Goal: Complete application form: Complete application form

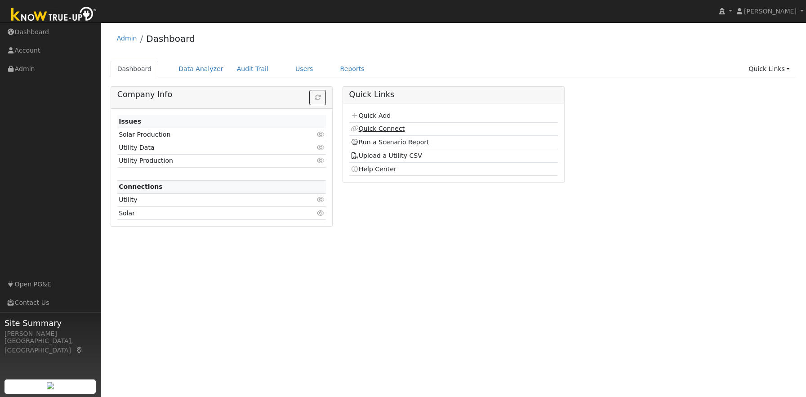
click at [392, 130] on link "Quick Connect" at bounding box center [378, 128] width 54 height 7
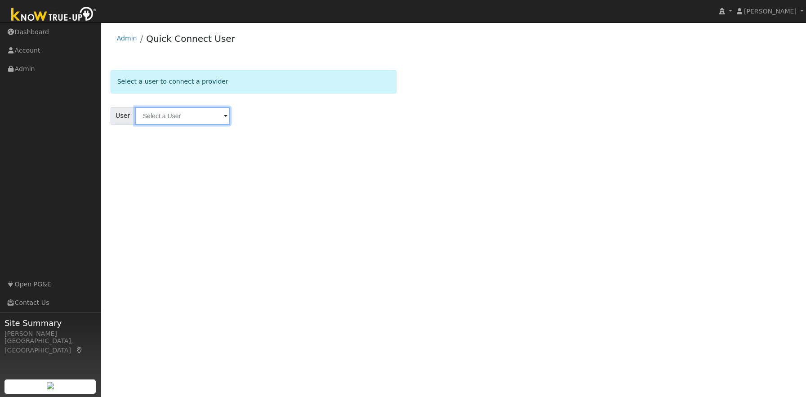
click at [151, 120] on input "text" at bounding box center [182, 116] width 95 height 18
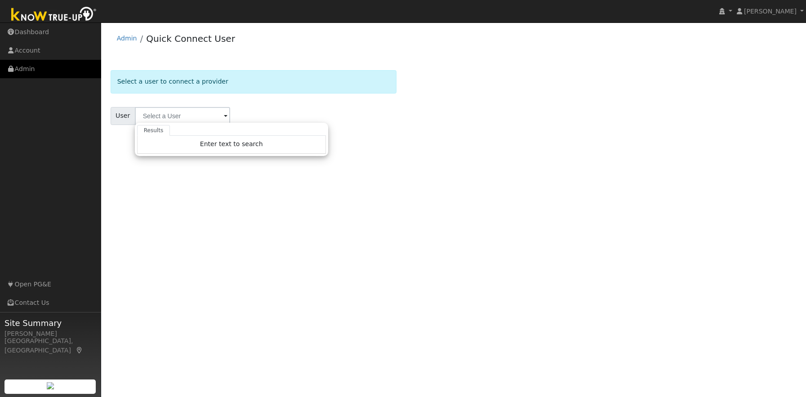
click at [27, 70] on link "Admin" at bounding box center [50, 69] width 101 height 18
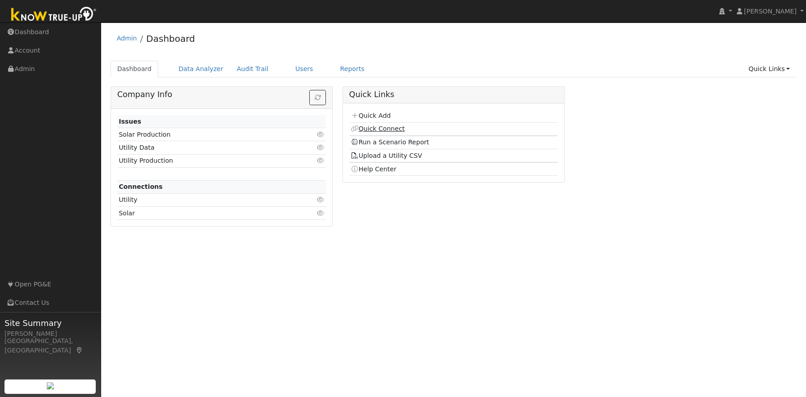
click at [387, 130] on link "Quick Connect" at bounding box center [378, 128] width 54 height 7
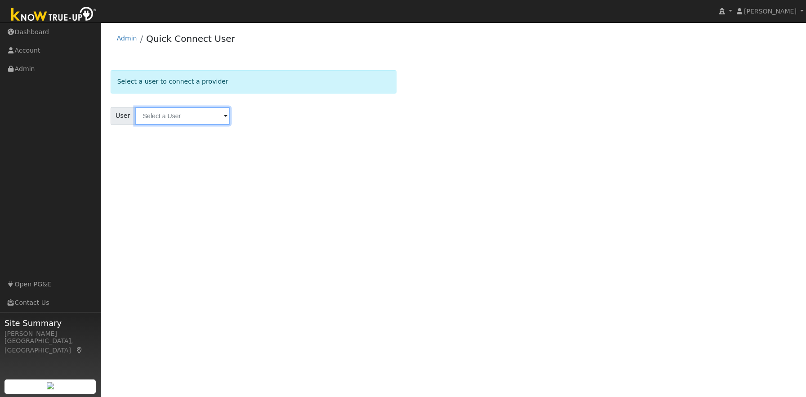
click at [180, 116] on input "text" at bounding box center [182, 116] width 95 height 18
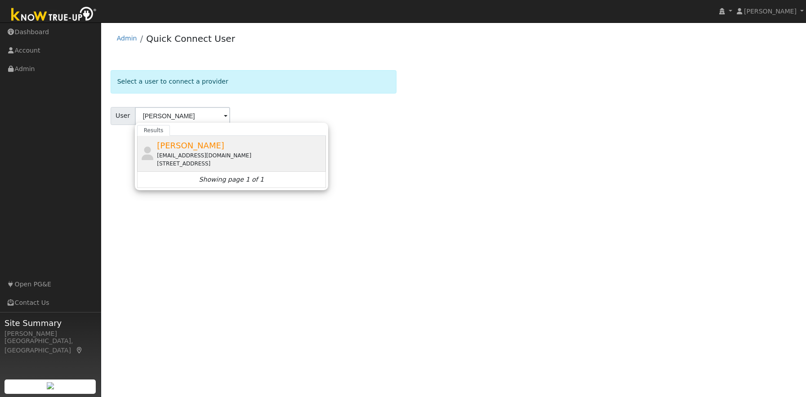
click at [260, 160] on div "[STREET_ADDRESS]" at bounding box center [240, 164] width 167 height 8
type input "[PERSON_NAME]"
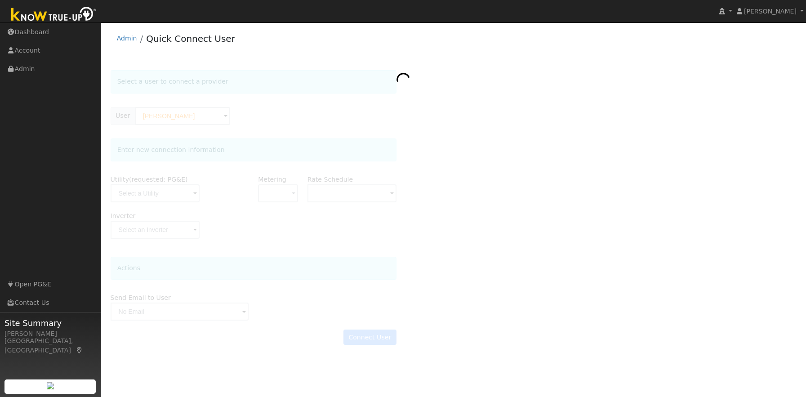
type input "E-ELEC"
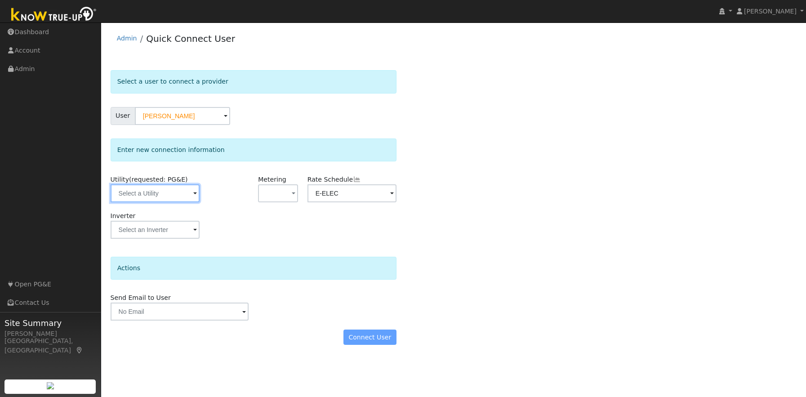
click at [166, 193] on input "text" at bounding box center [155, 193] width 89 height 18
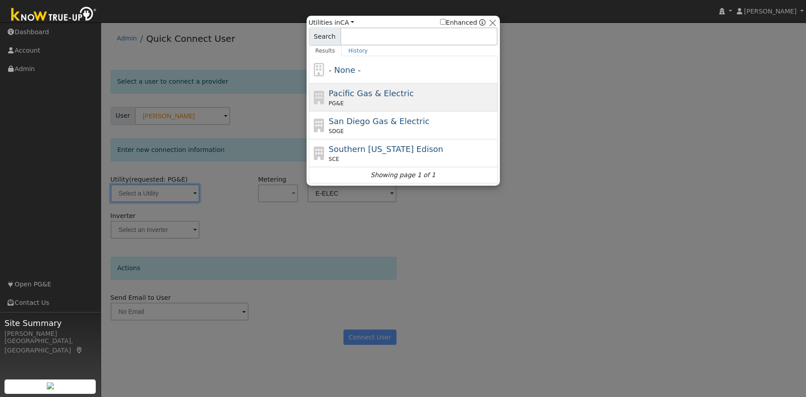
click at [425, 97] on div "Pacific Gas & Electric PG&E" at bounding box center [412, 97] width 167 height 20
type input "PG&E"
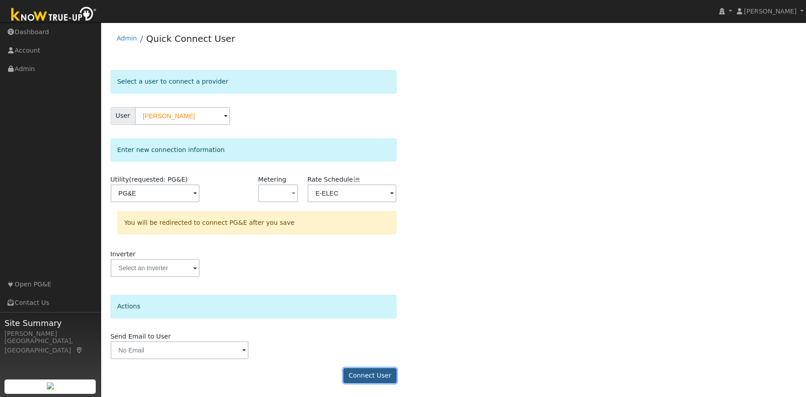
click at [369, 376] on button "Connect User" at bounding box center [370, 375] width 53 height 15
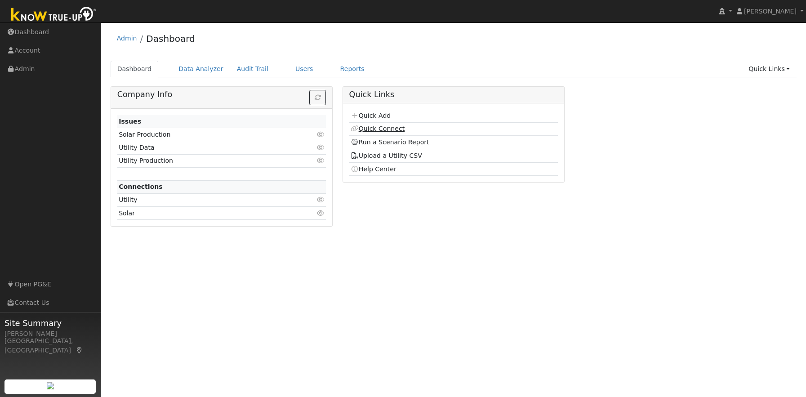
click at [368, 129] on link "Quick Connect" at bounding box center [378, 128] width 54 height 7
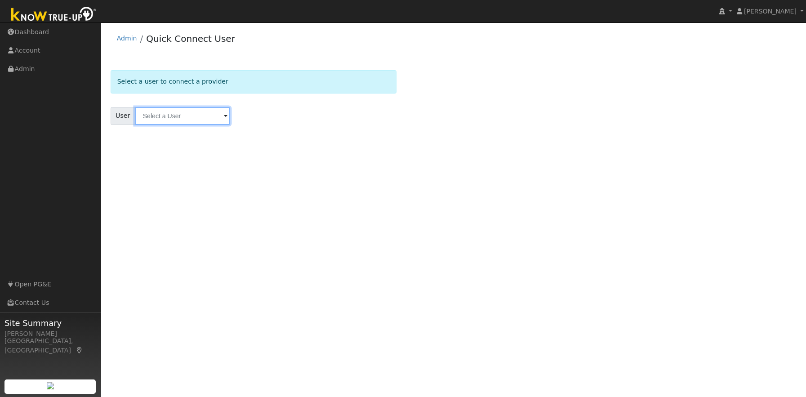
click at [183, 119] on input "text" at bounding box center [182, 116] width 95 height 18
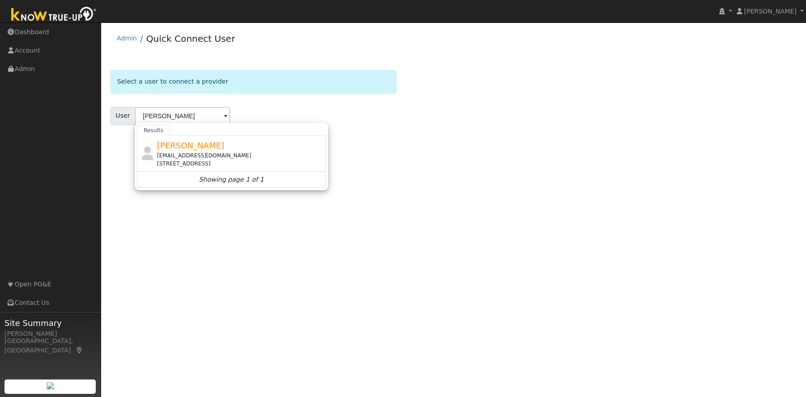
click at [203, 157] on div "[EMAIL_ADDRESS][DOMAIN_NAME]" at bounding box center [240, 156] width 167 height 8
type input "[PERSON_NAME]"
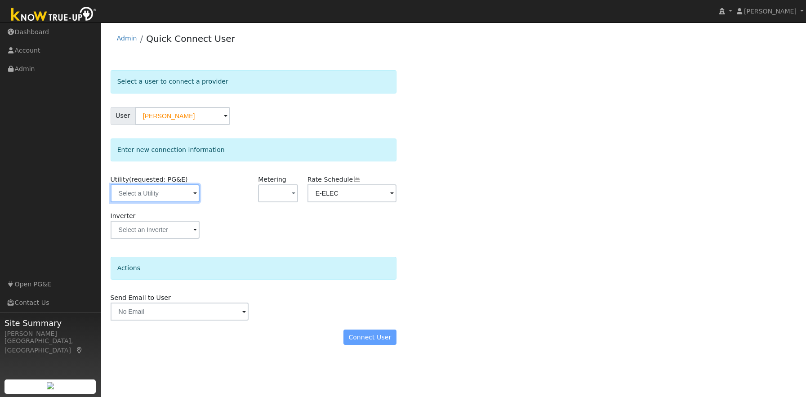
click at [160, 193] on input "text" at bounding box center [155, 193] width 89 height 18
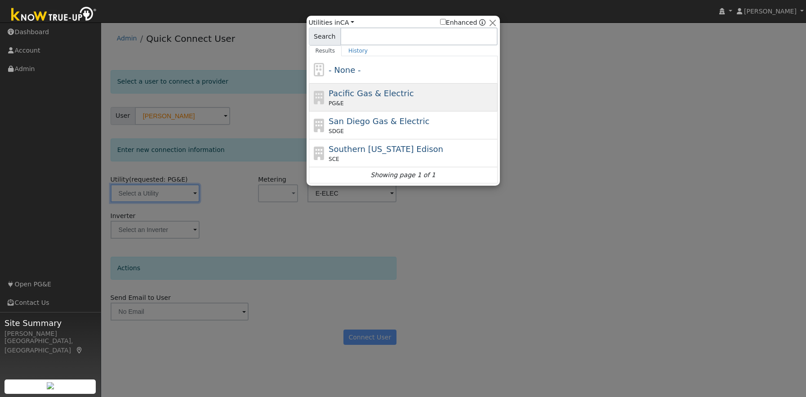
click at [427, 97] on div "Pacific Gas & Electric PG&E" at bounding box center [412, 97] width 167 height 20
type input "PG&E"
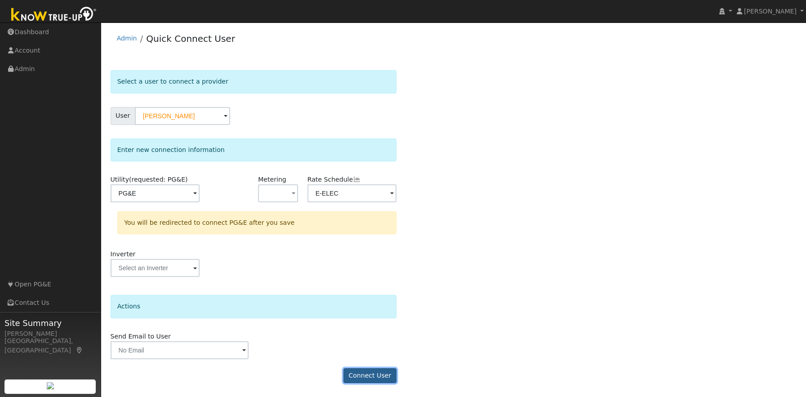
click at [364, 375] on button "Connect User" at bounding box center [370, 375] width 53 height 15
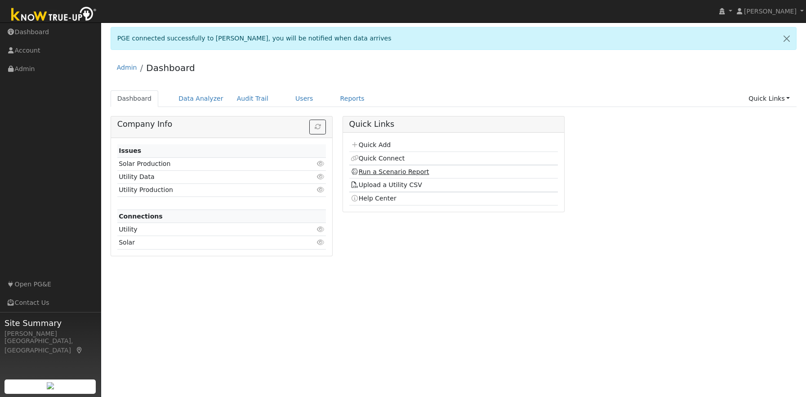
click at [374, 172] on link "Run a Scenario Report" at bounding box center [390, 171] width 79 height 7
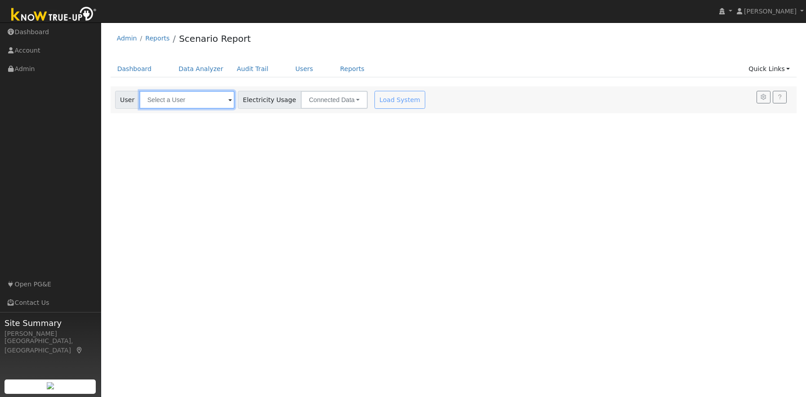
click at [183, 99] on input "text" at bounding box center [186, 100] width 95 height 18
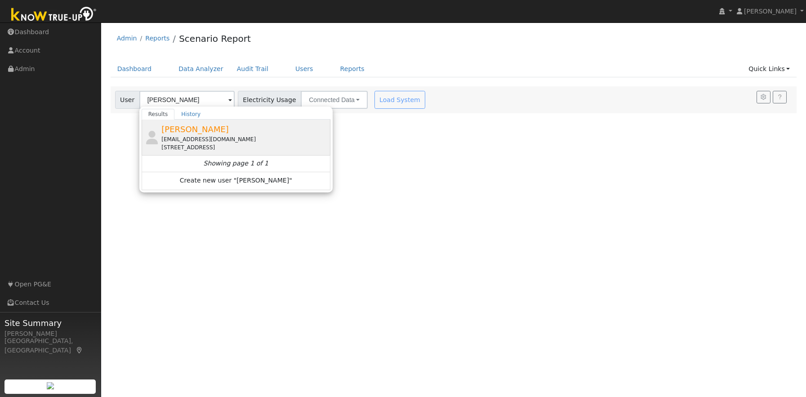
click at [180, 137] on div "[EMAIL_ADDRESS][DOMAIN_NAME]" at bounding box center [244, 139] width 167 height 8
type input "[PERSON_NAME]"
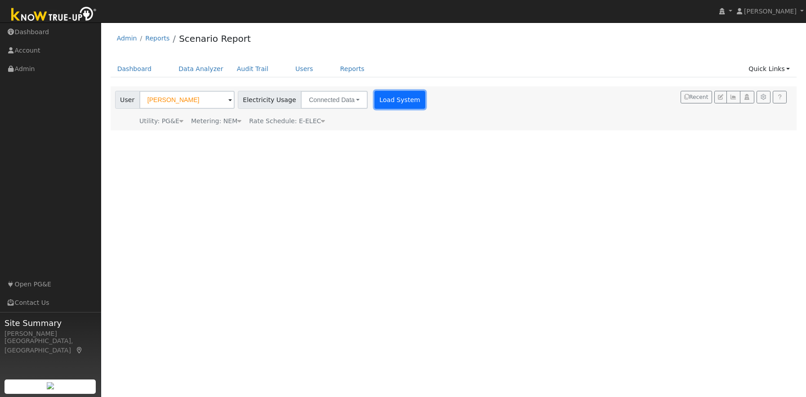
click at [376, 102] on button "Load System" at bounding box center [400, 100] width 51 height 18
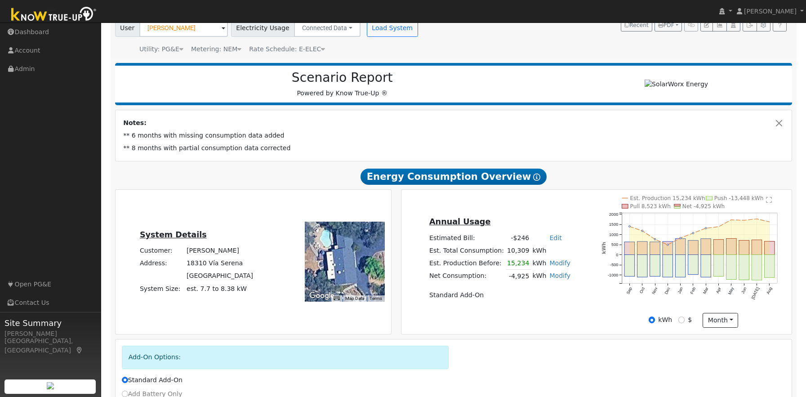
scroll to position [78, 0]
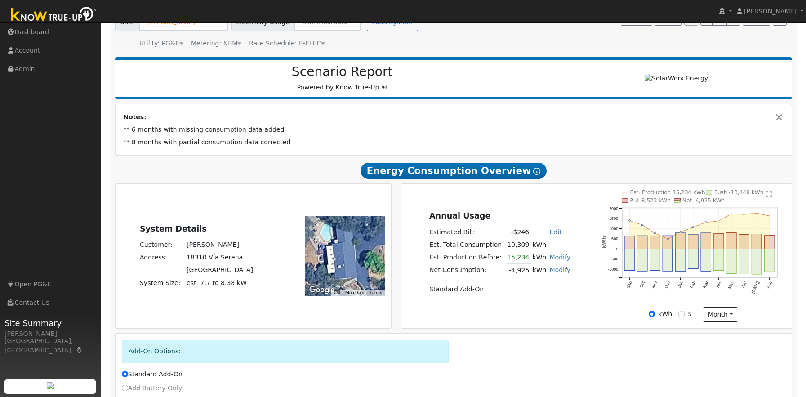
click at [597, 301] on div "Est. Production 15,234 kWh Push -13,448 kWh Pull 8,523 kWh Net -4,925 kWh Sep O…" at bounding box center [694, 248] width 194 height 117
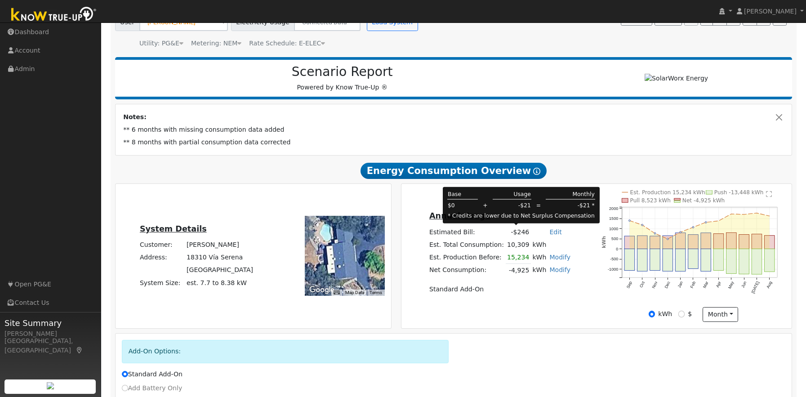
click at [519, 233] on td "-$246" at bounding box center [518, 232] width 25 height 13
